Goal: Book appointment/travel/reservation

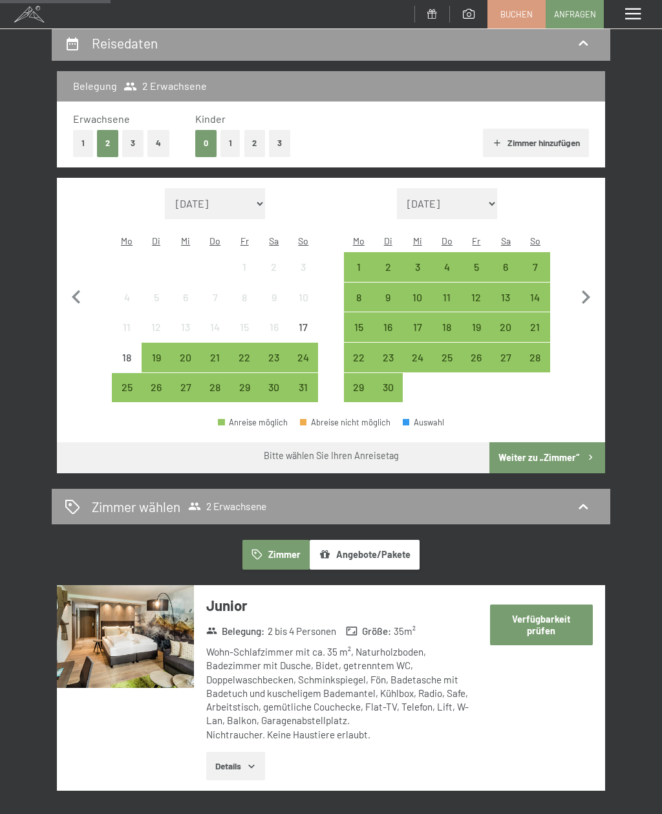
click at [585, 289] on icon "button" at bounding box center [585, 297] width 27 height 27
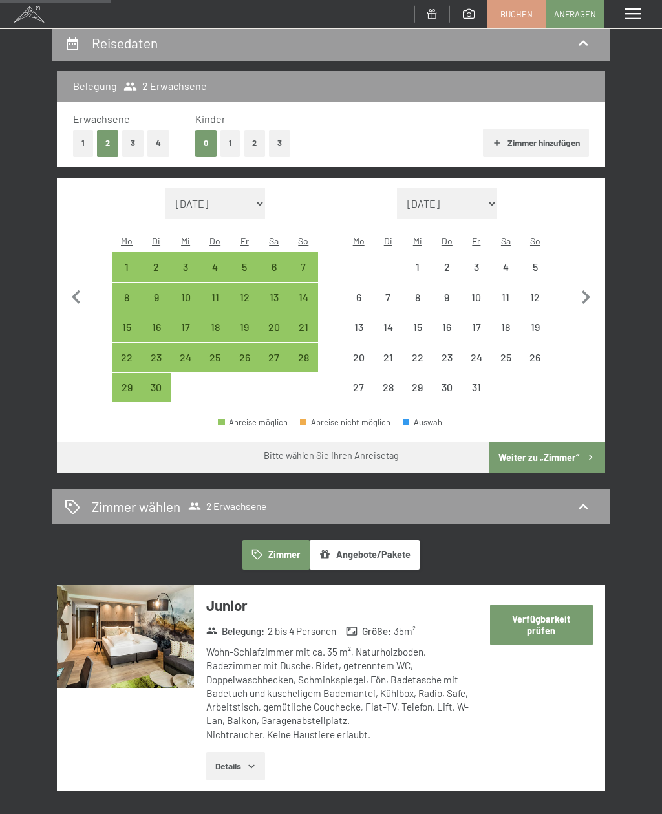
select select "[DATE]"
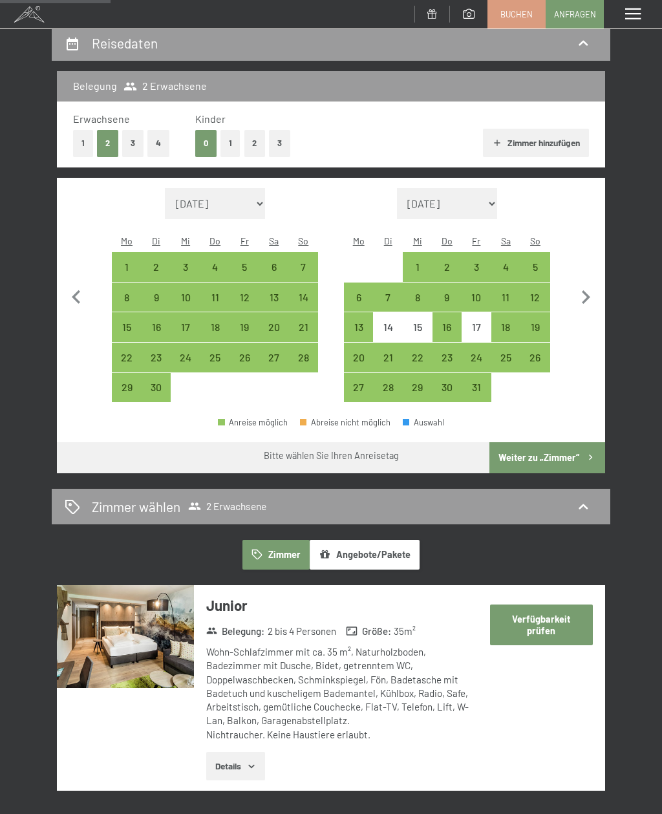
click at [243, 352] on div "26" at bounding box center [244, 365] width 27 height 27
select select "[DATE]"
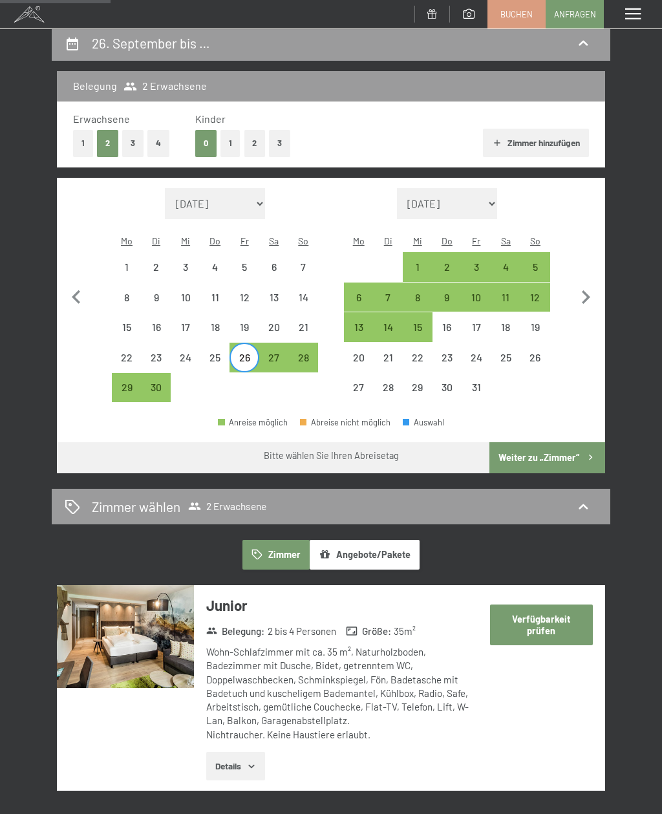
click at [303, 352] on div "28" at bounding box center [303, 365] width 27 height 27
select select "[DATE]"
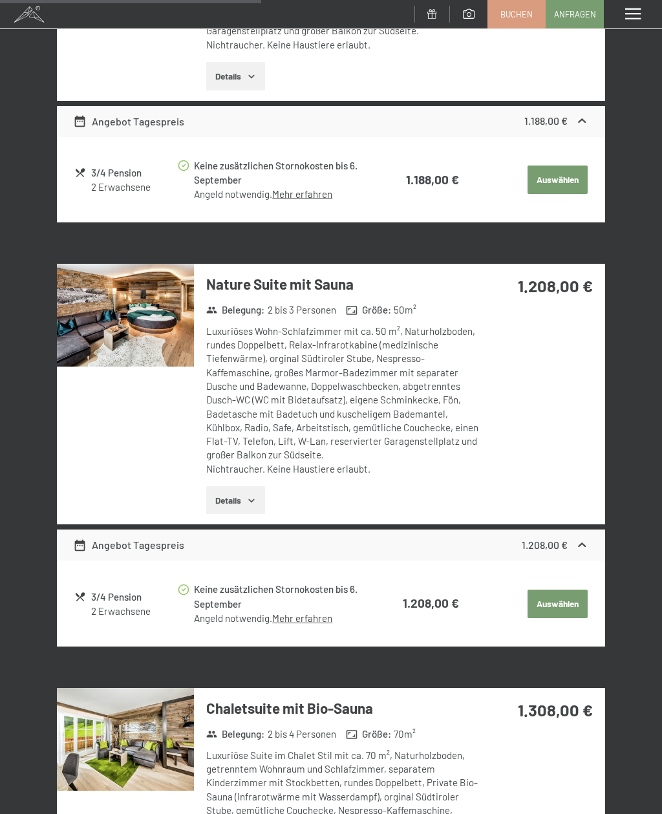
scroll to position [1620, 0]
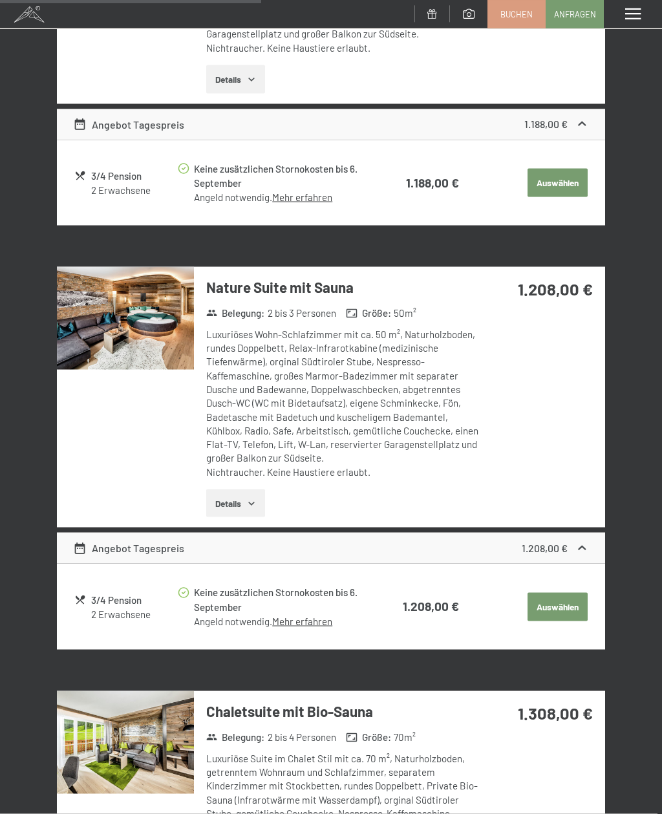
click at [250, 498] on icon "button" at bounding box center [251, 503] width 10 height 10
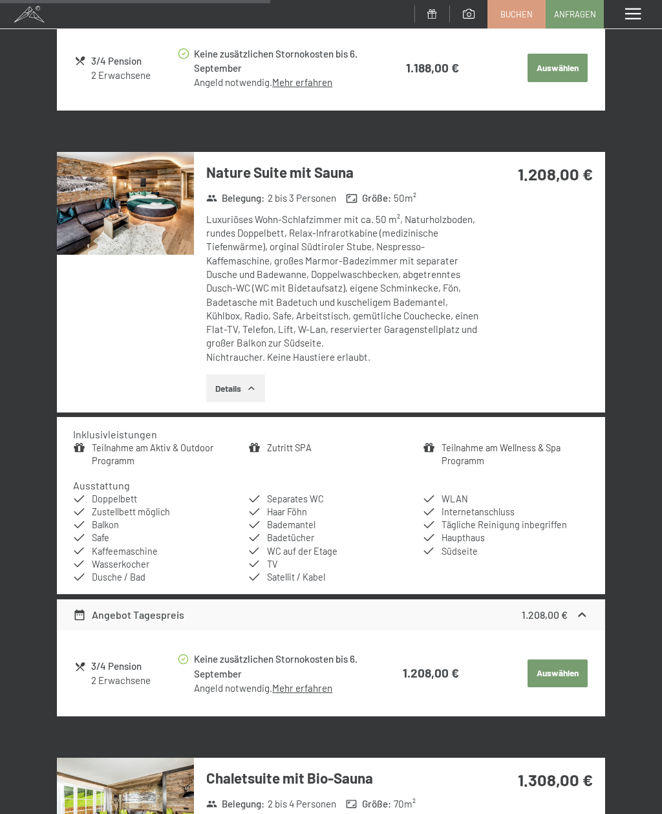
scroll to position [1735, 0]
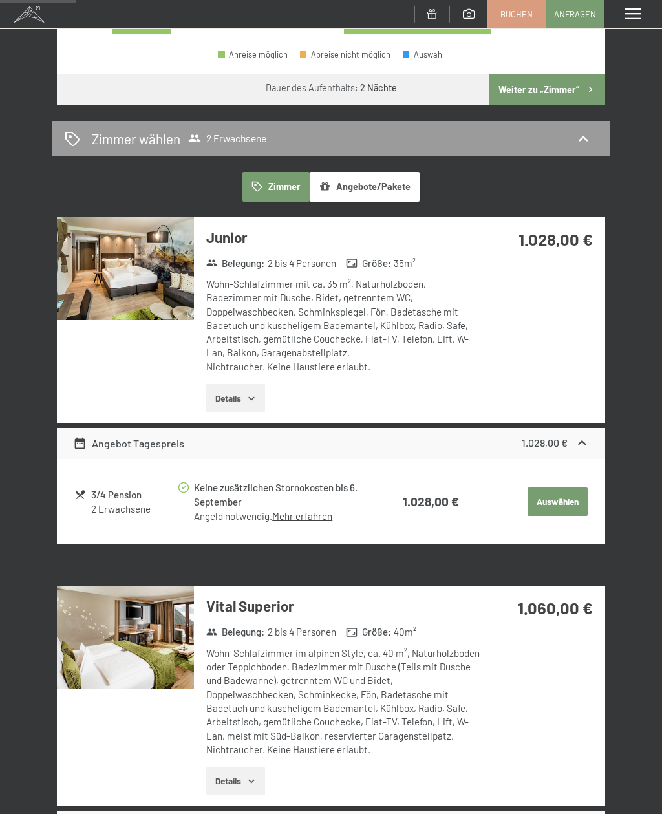
scroll to position [494, 0]
select select "[DATE]"
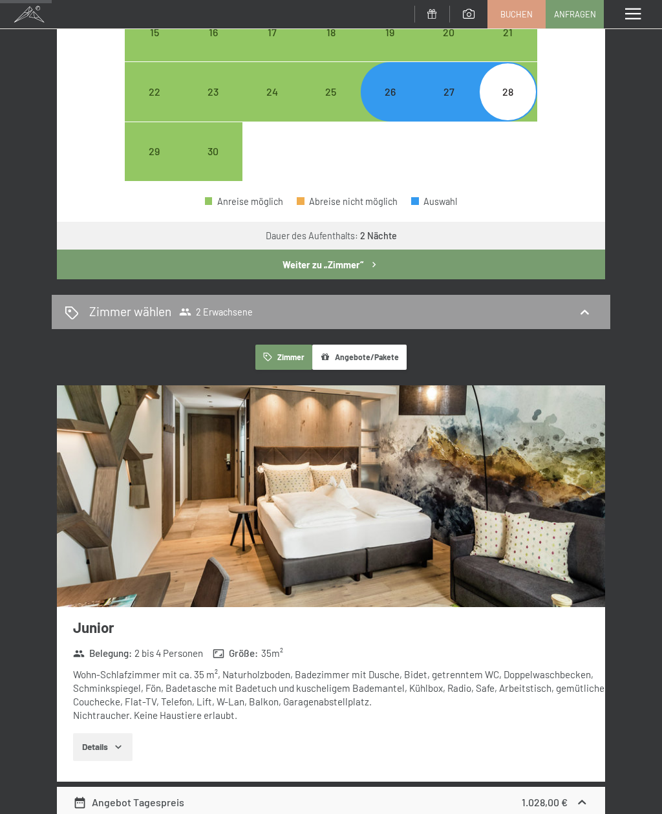
select select "[DATE]"
